Goal: Information Seeking & Learning: Understand process/instructions

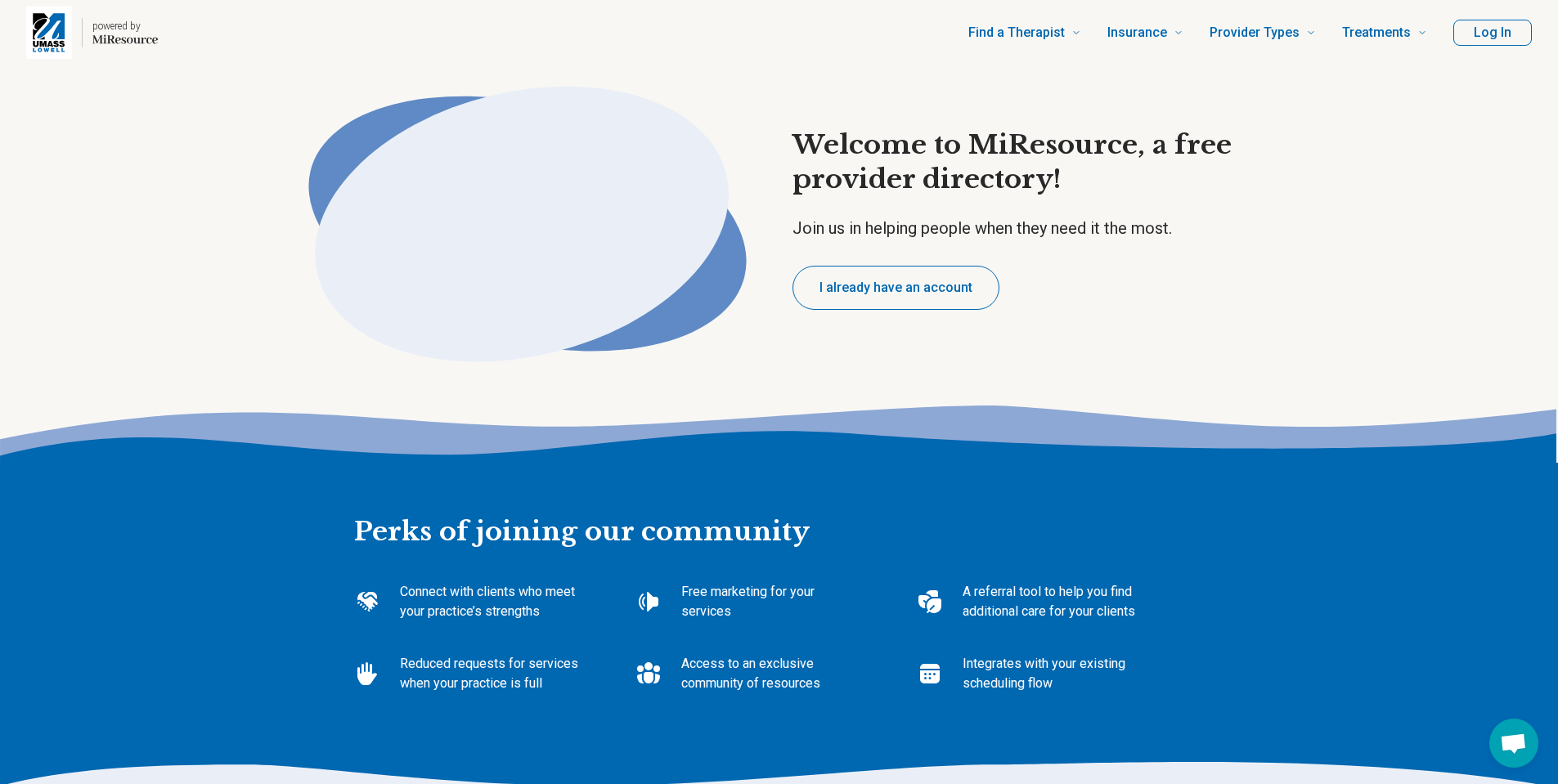
click at [920, 288] on button "I already have an account" at bounding box center [896, 287] width 207 height 44
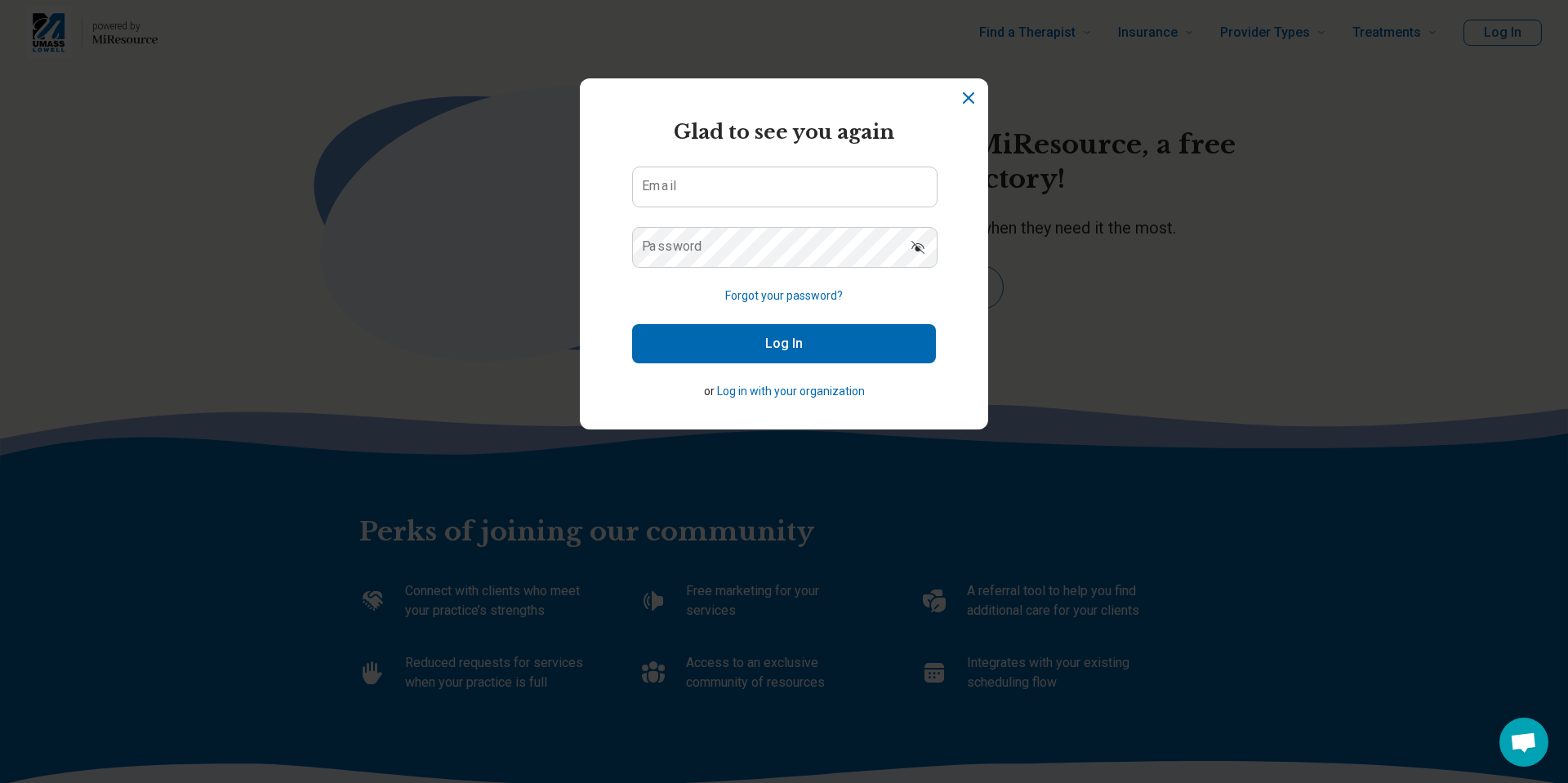
click at [794, 300] on button "Forgot your password?" at bounding box center [784, 296] width 118 height 17
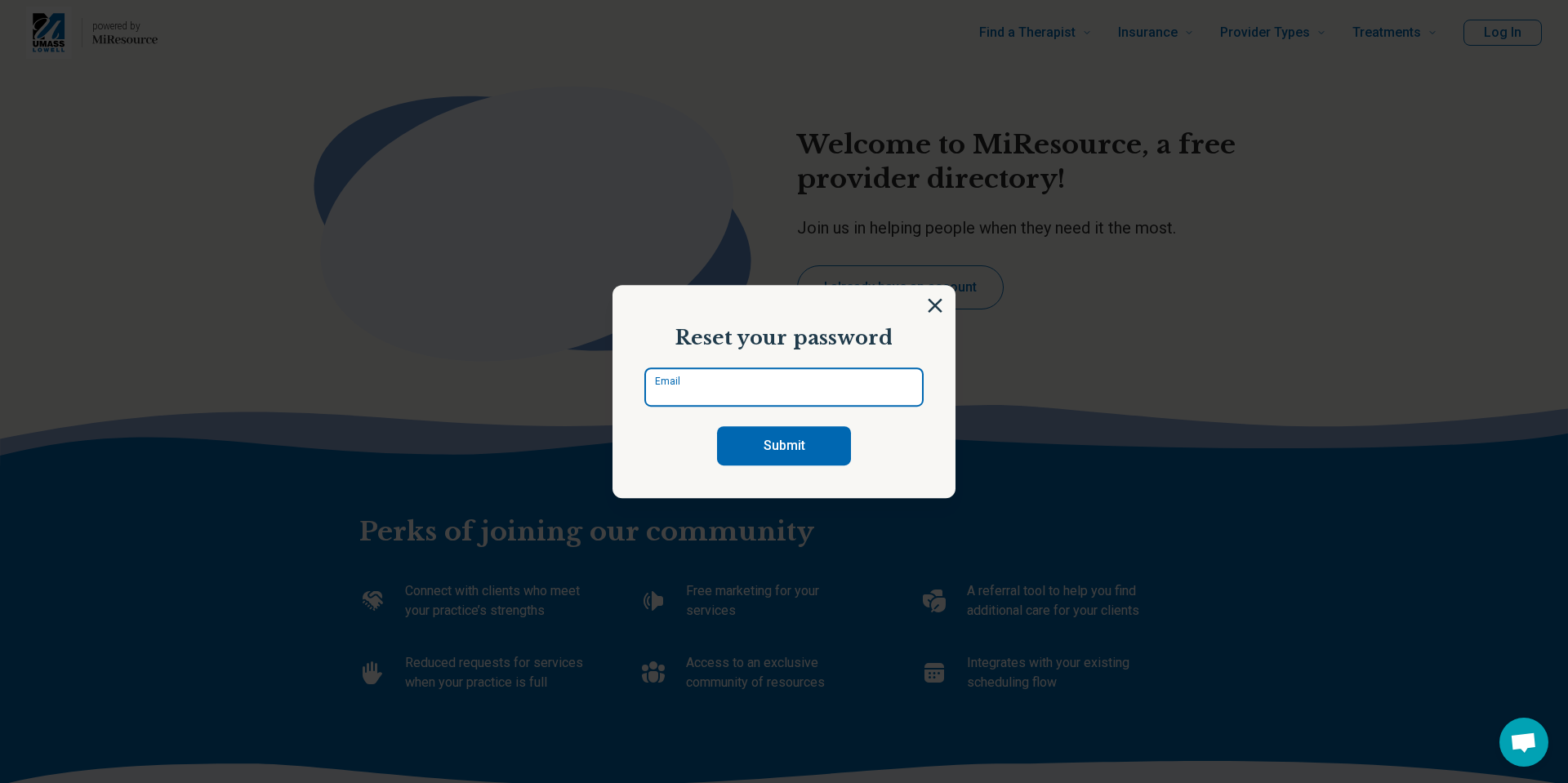
click at [683, 386] on input "Email" at bounding box center [784, 387] width 279 height 39
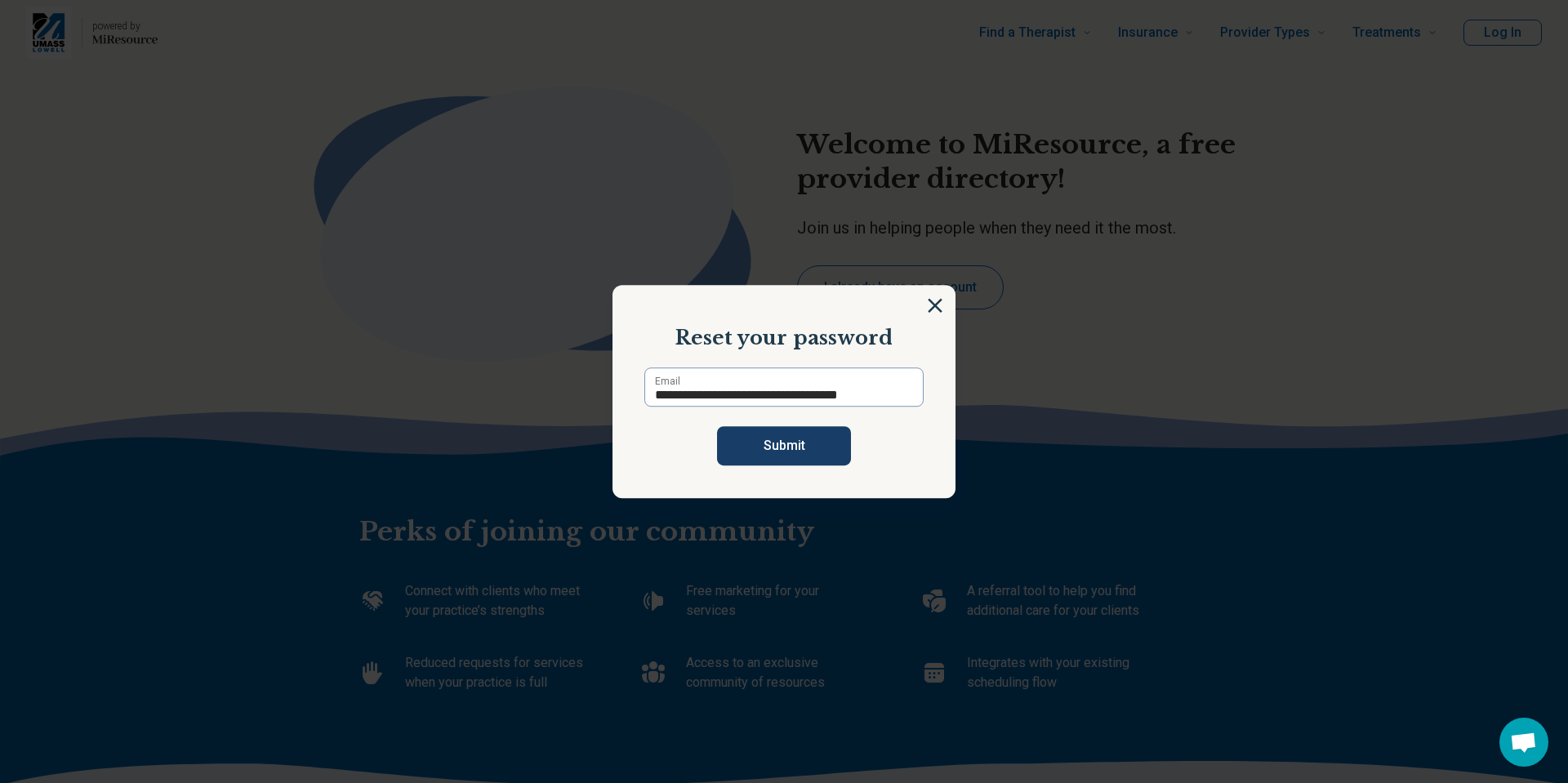
click at [780, 446] on button "Submit" at bounding box center [784, 446] width 134 height 39
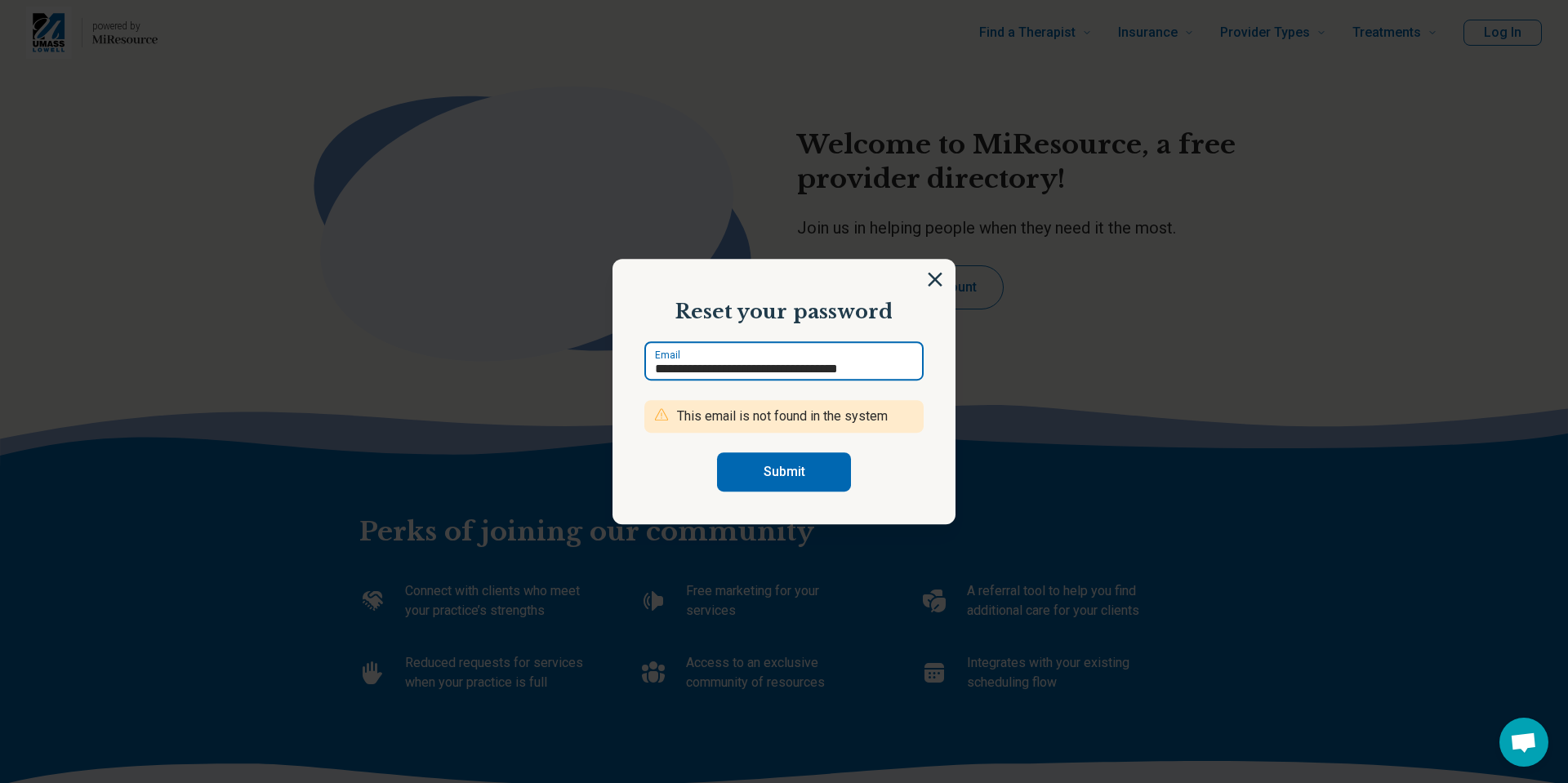
drag, startPoint x: 699, startPoint y: 370, endPoint x: 635, endPoint y: 368, distance: 64.0
click at [635, 368] on section "**********" at bounding box center [784, 392] width 343 height 266
type input "**********"
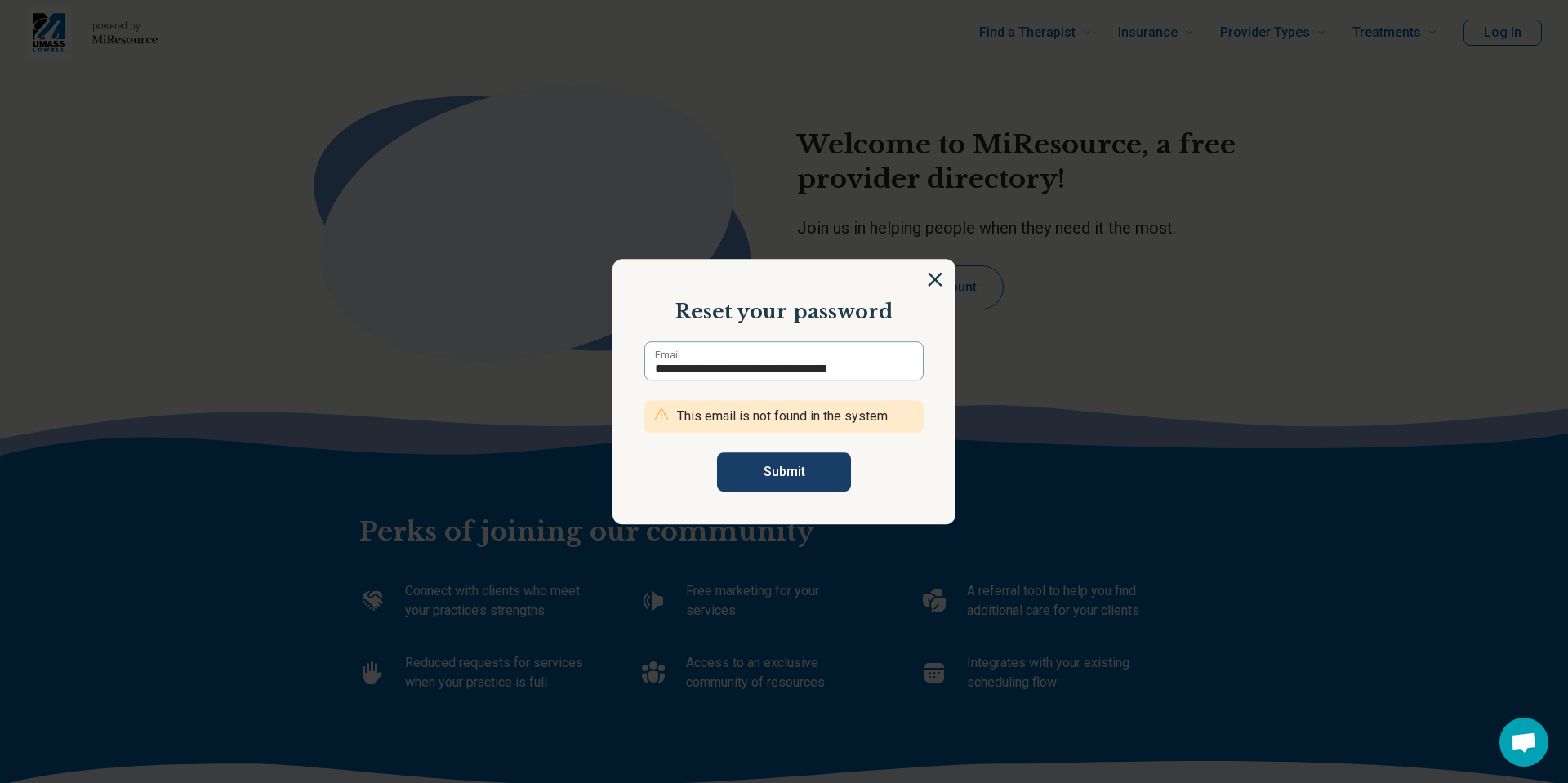
click at [797, 475] on button "Submit" at bounding box center [784, 472] width 134 height 39
click at [749, 476] on button "Submit" at bounding box center [784, 472] width 134 height 39
click at [928, 276] on img at bounding box center [935, 279] width 18 height 18
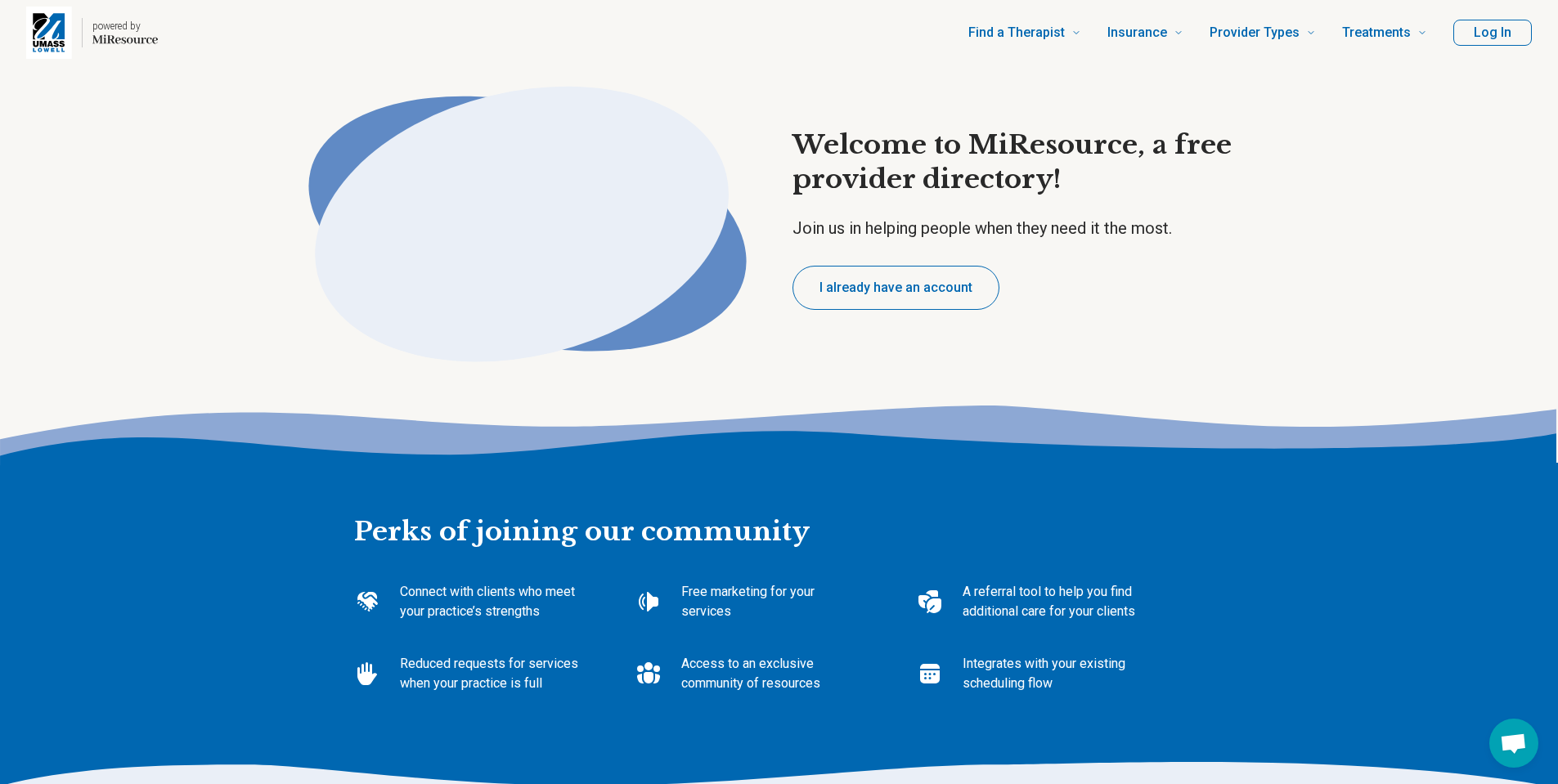
click at [1487, 30] on button "Log In" at bounding box center [1493, 33] width 78 height 26
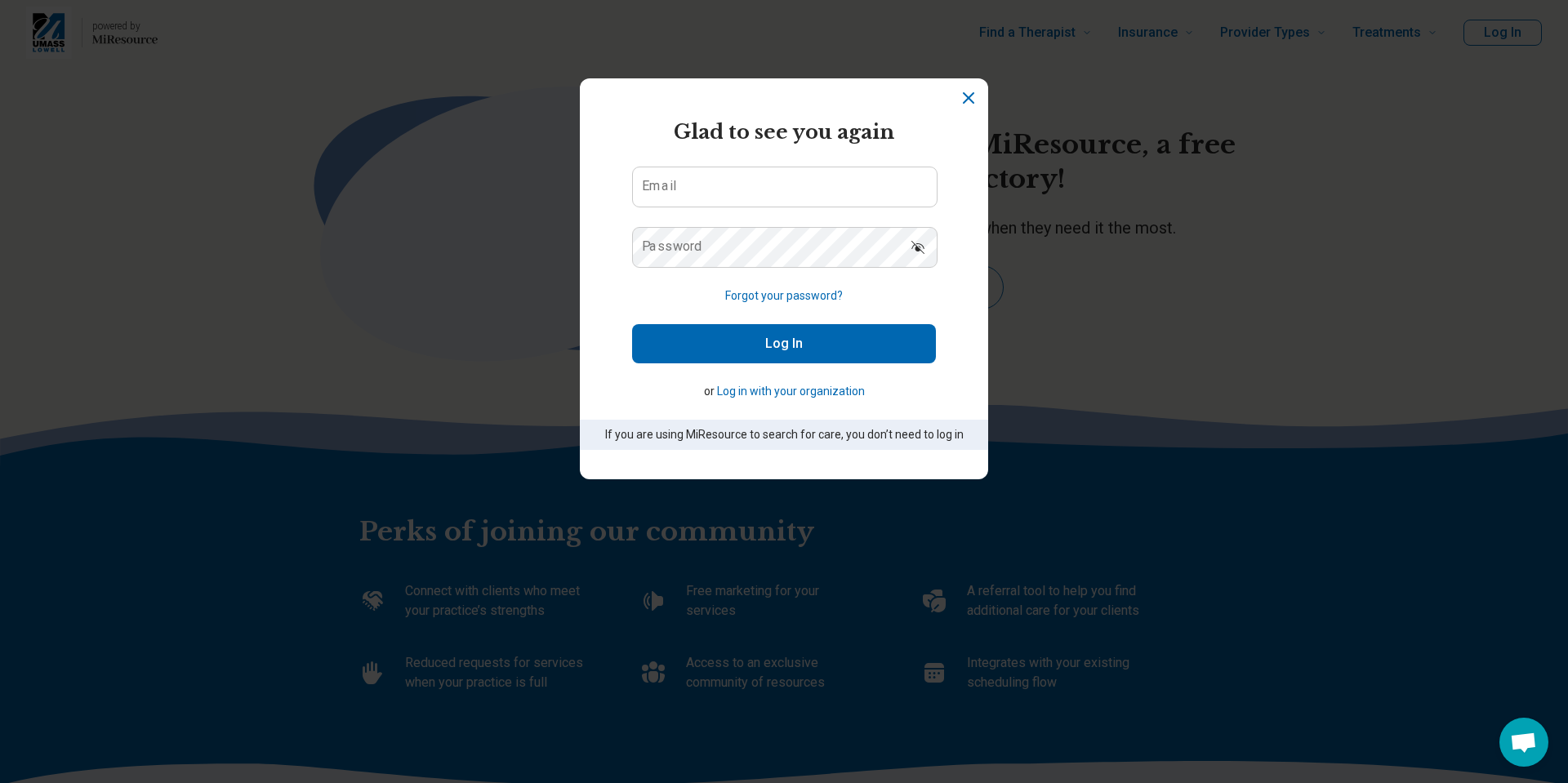
click at [963, 100] on icon "Dismiss" at bounding box center [968, 98] width 20 height 20
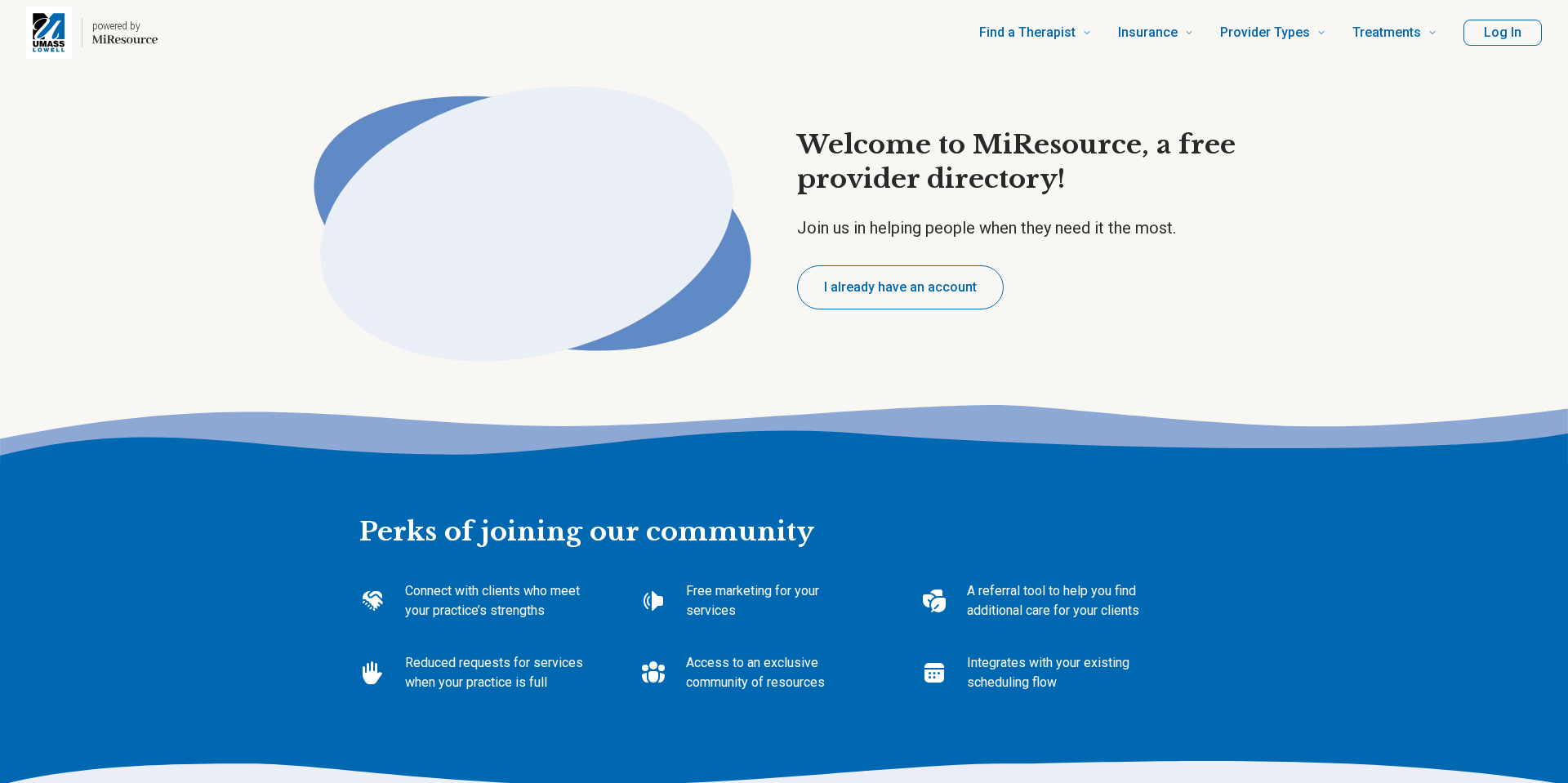
type textarea "*"
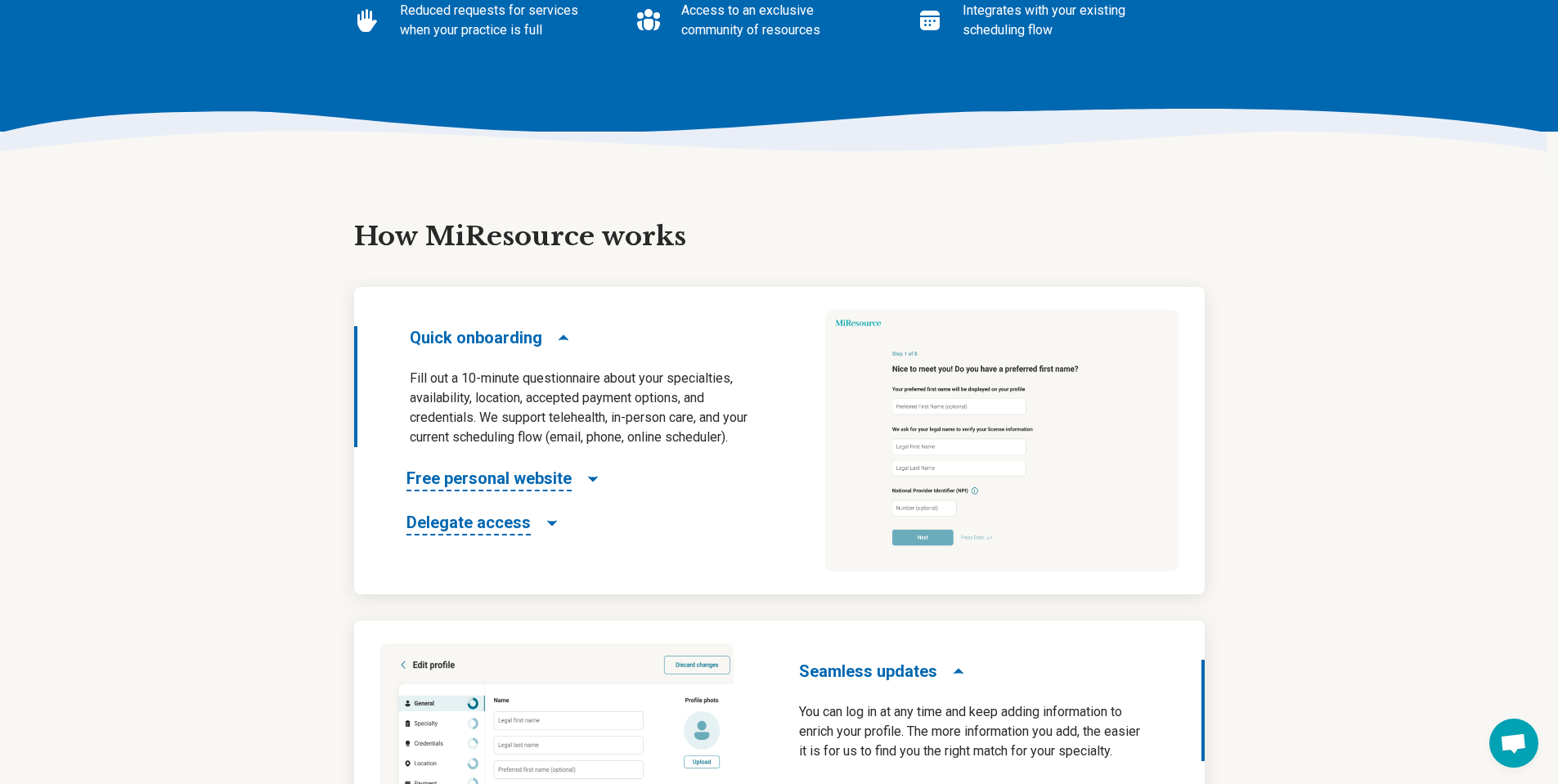
scroll to position [654, 0]
click at [552, 480] on span "Free personal website" at bounding box center [489, 478] width 165 height 25
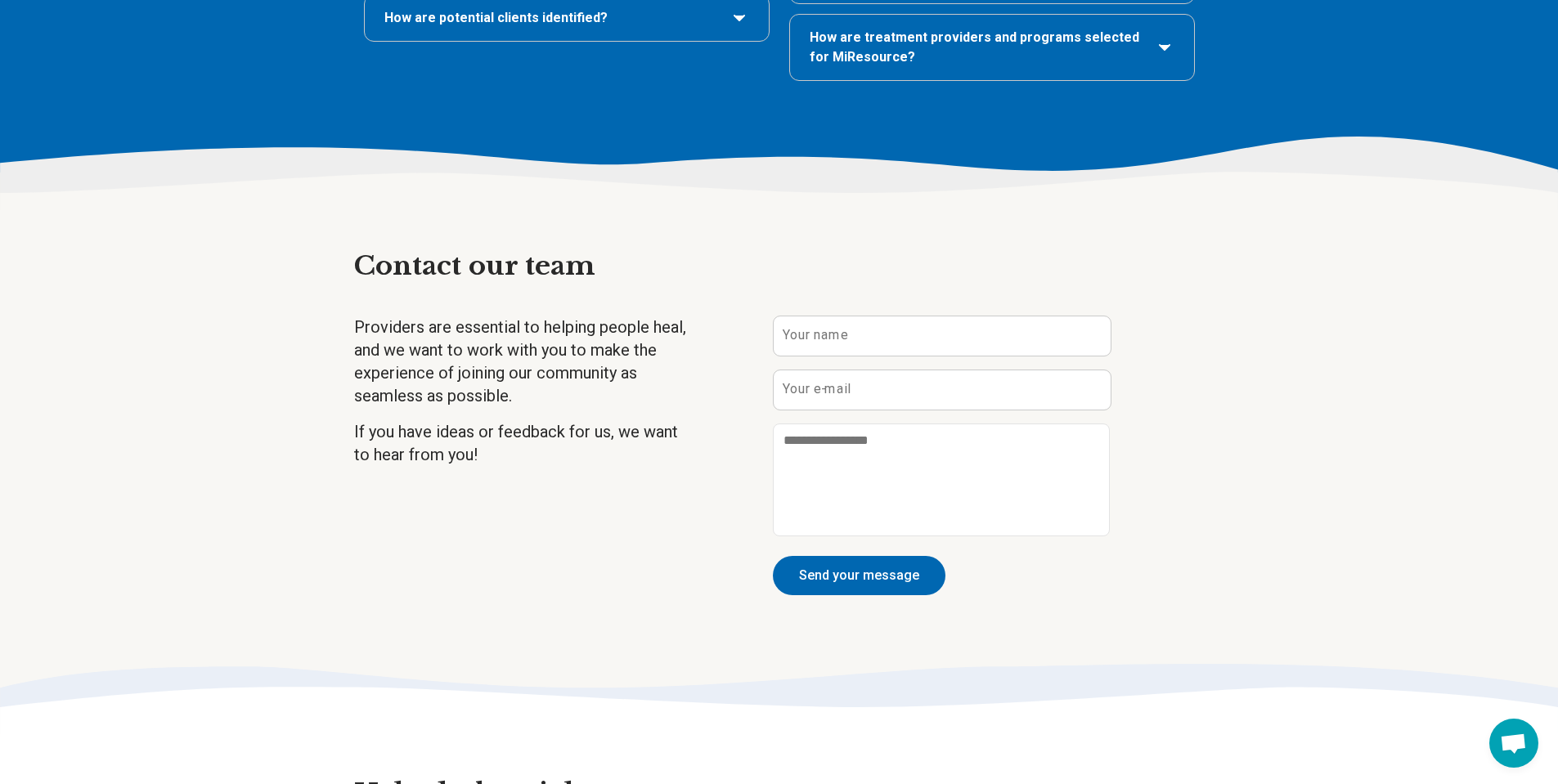
scroll to position [4171, 0]
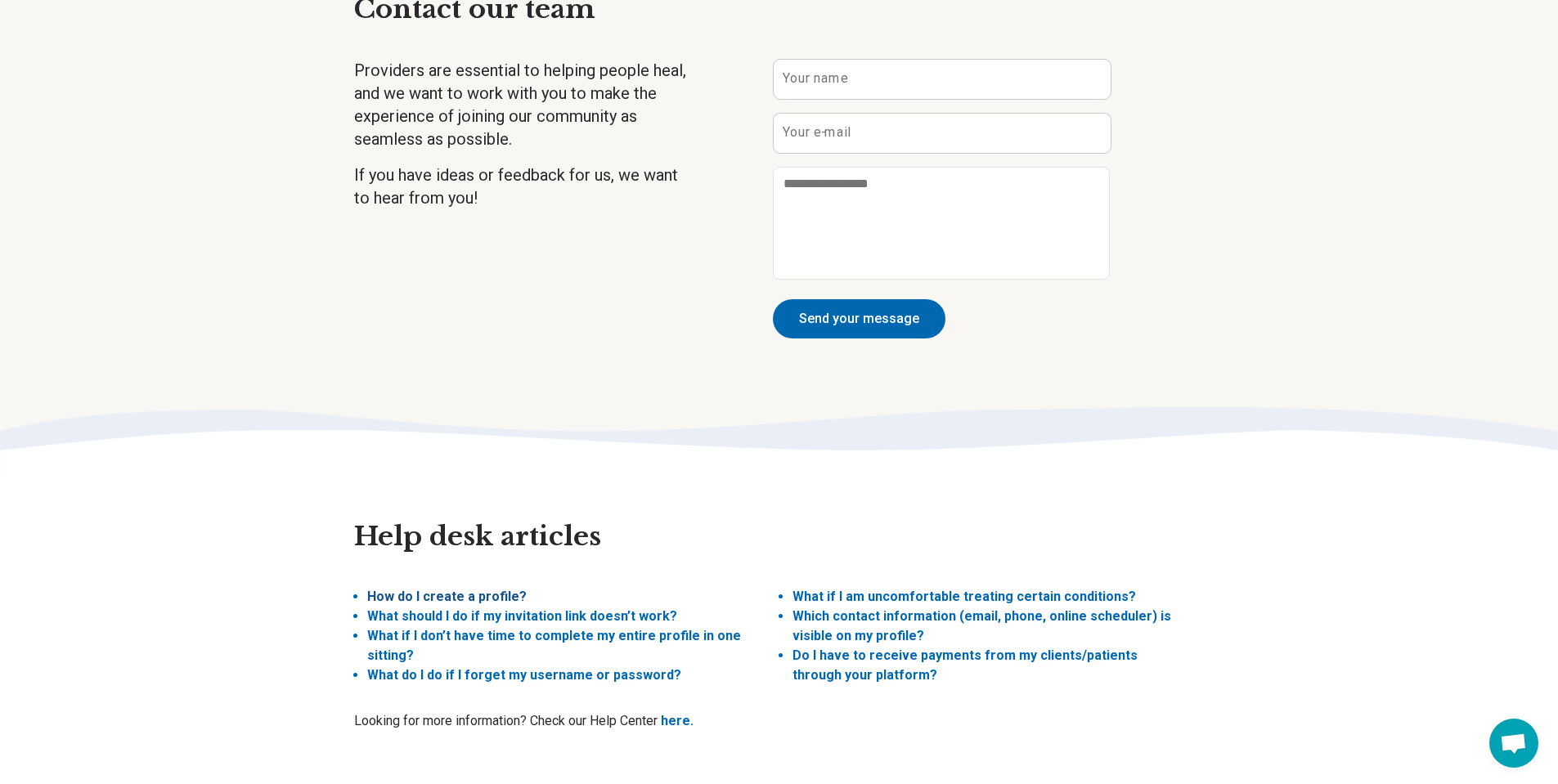
click at [484, 589] on link "How do I create a profile?" at bounding box center [447, 597] width 160 height 15
